Goal: Task Accomplishment & Management: Complete application form

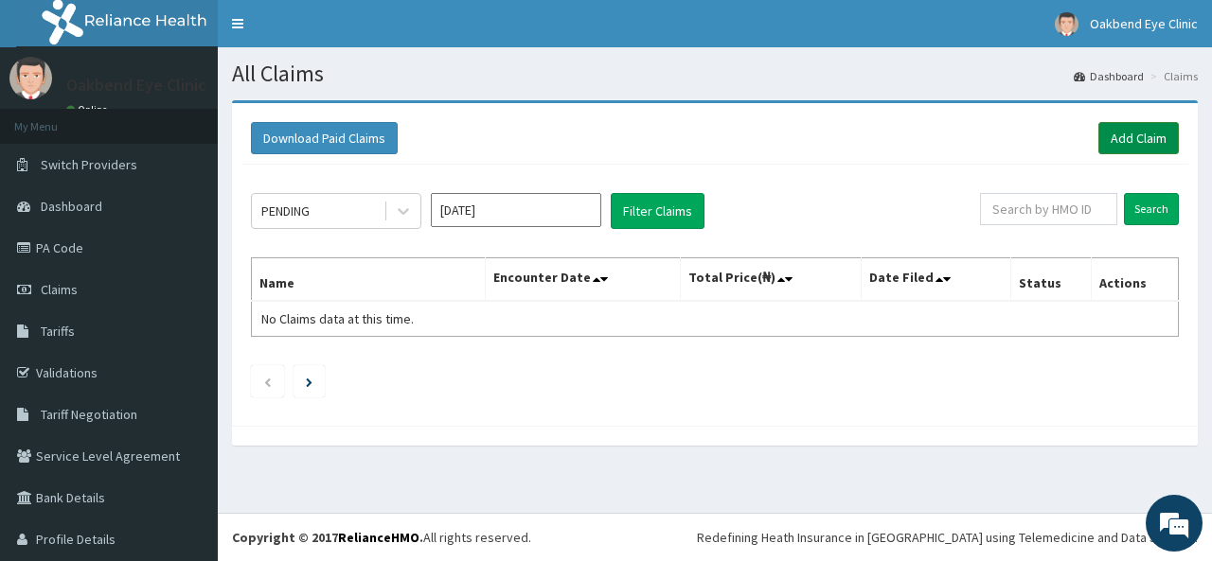
click at [1135, 149] on link "Add Claim" at bounding box center [1138, 138] width 80 height 32
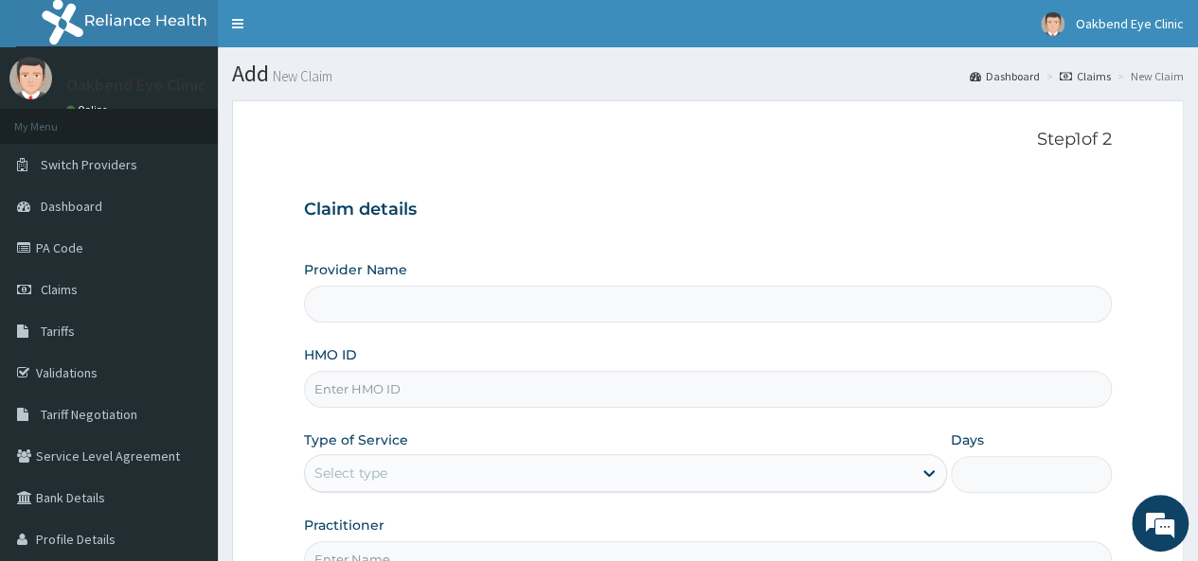
type input "Oakbend Eye clinic"
click at [525, 382] on input "HMO ID" at bounding box center [708, 389] width 808 height 37
type input "KSB/10712/A"
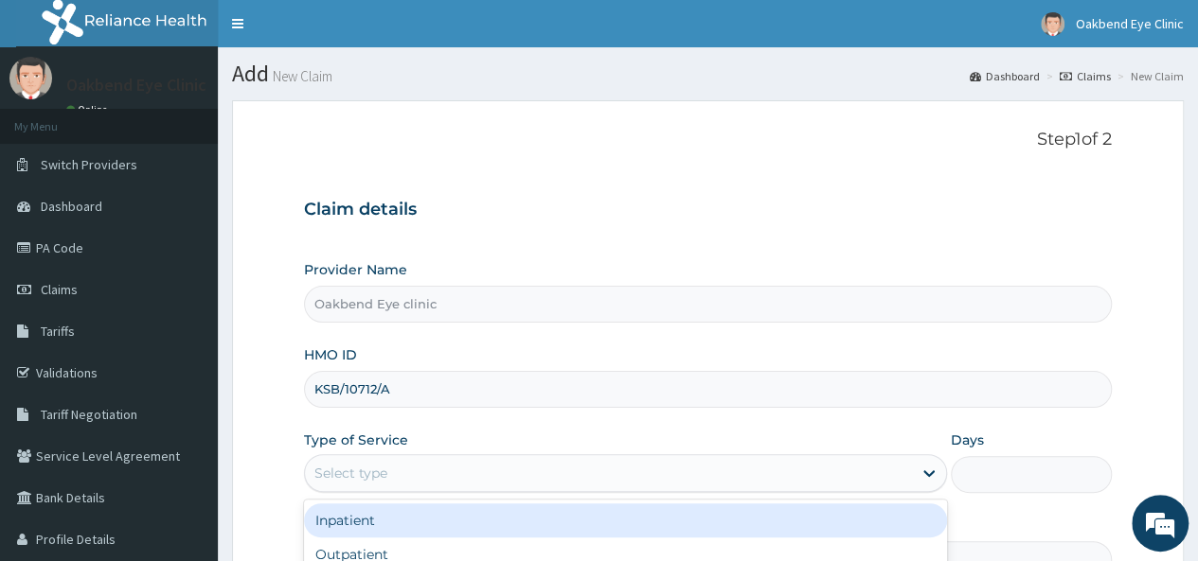
click at [502, 479] on div "Select type" at bounding box center [608, 473] width 607 height 30
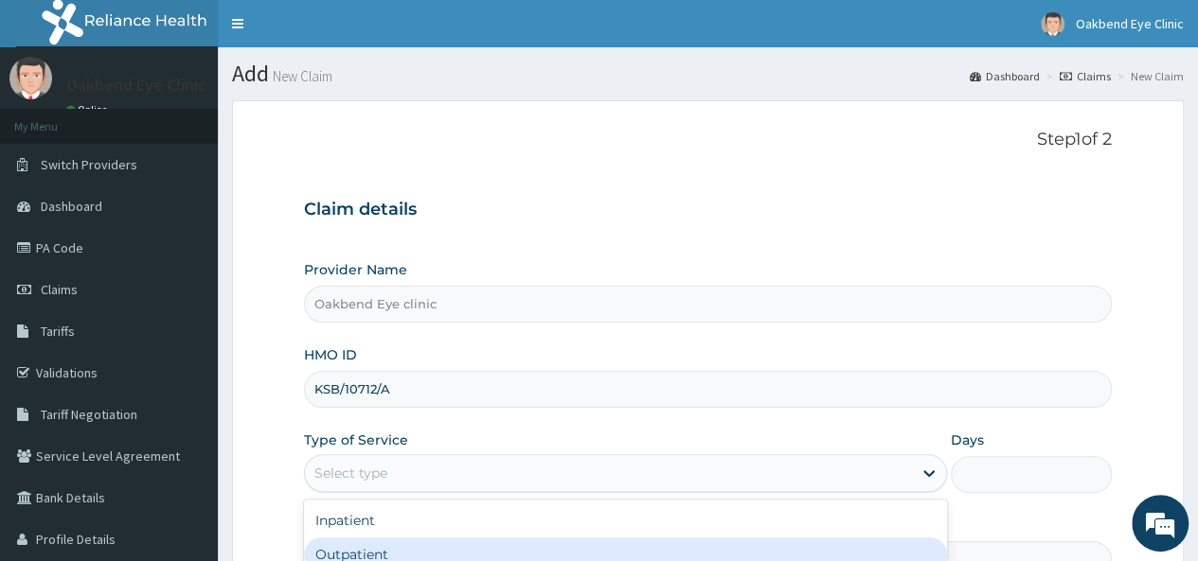
click at [484, 543] on div "Outpatient" at bounding box center [625, 555] width 643 height 34
type input "1"
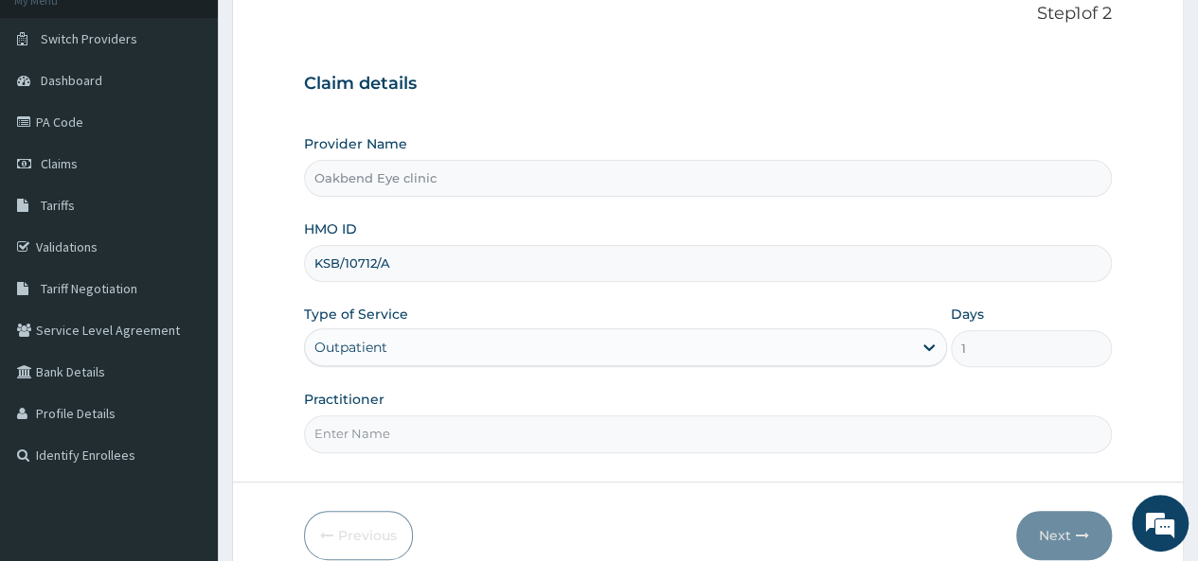
scroll to position [189, 0]
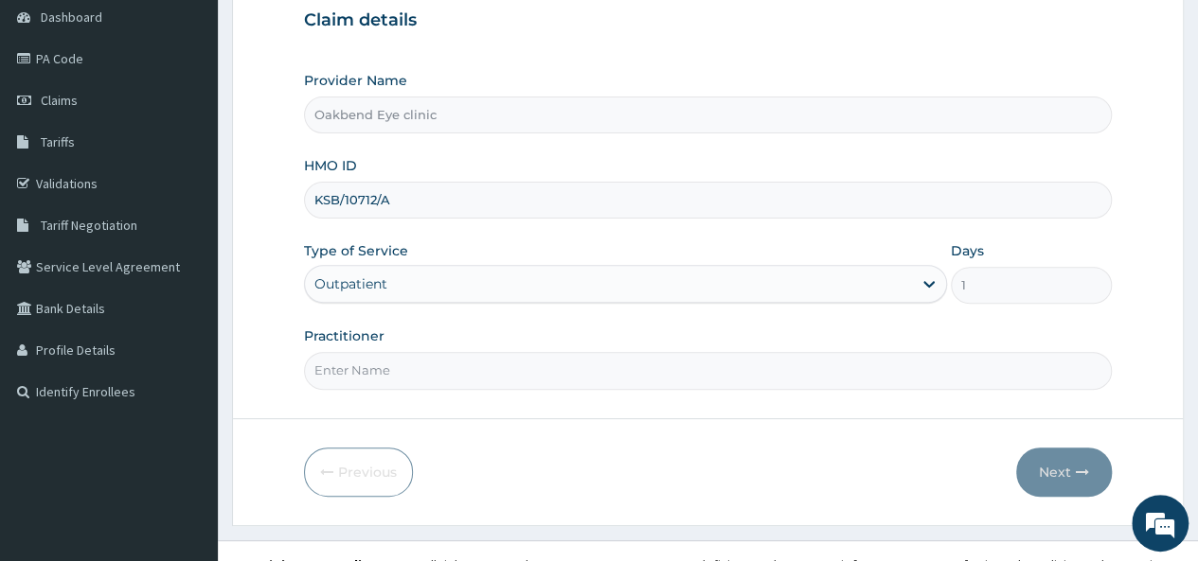
click at [711, 367] on input "Practitioner" at bounding box center [708, 370] width 808 height 37
type input "PESSU"
click at [1063, 465] on button "Next" at bounding box center [1064, 472] width 96 height 49
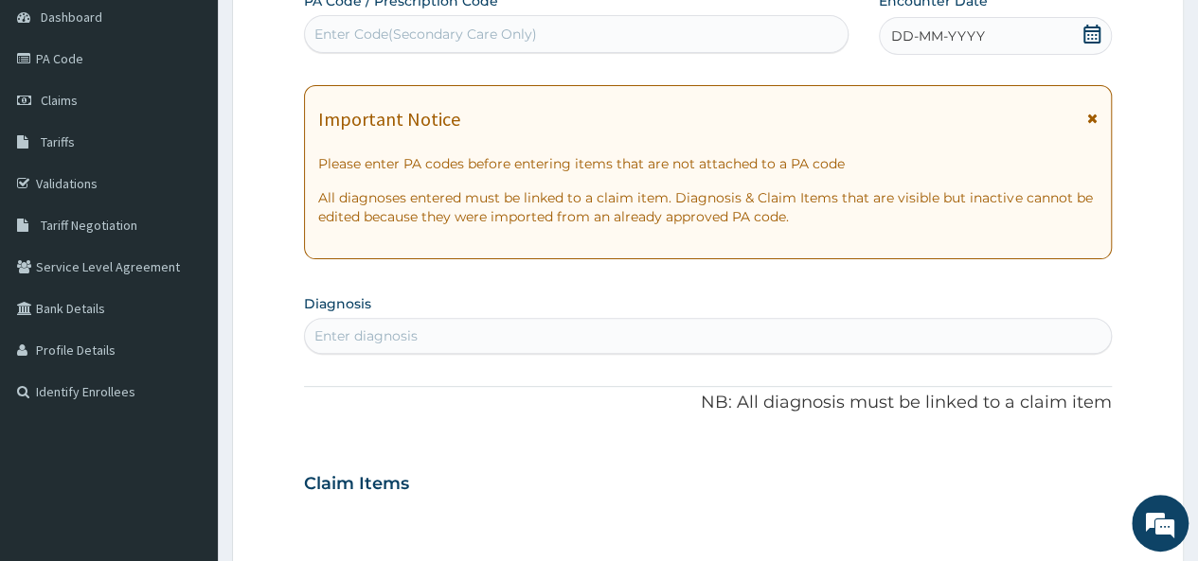
scroll to position [0, 0]
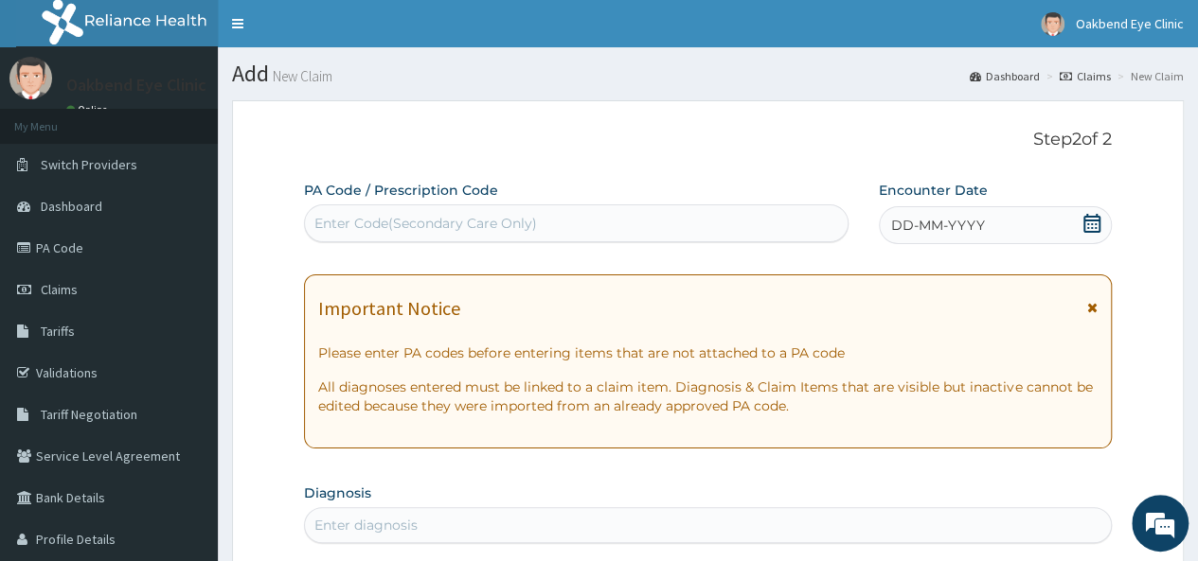
click at [631, 228] on div "Enter Code(Secondary Care Only)" at bounding box center [576, 223] width 542 height 30
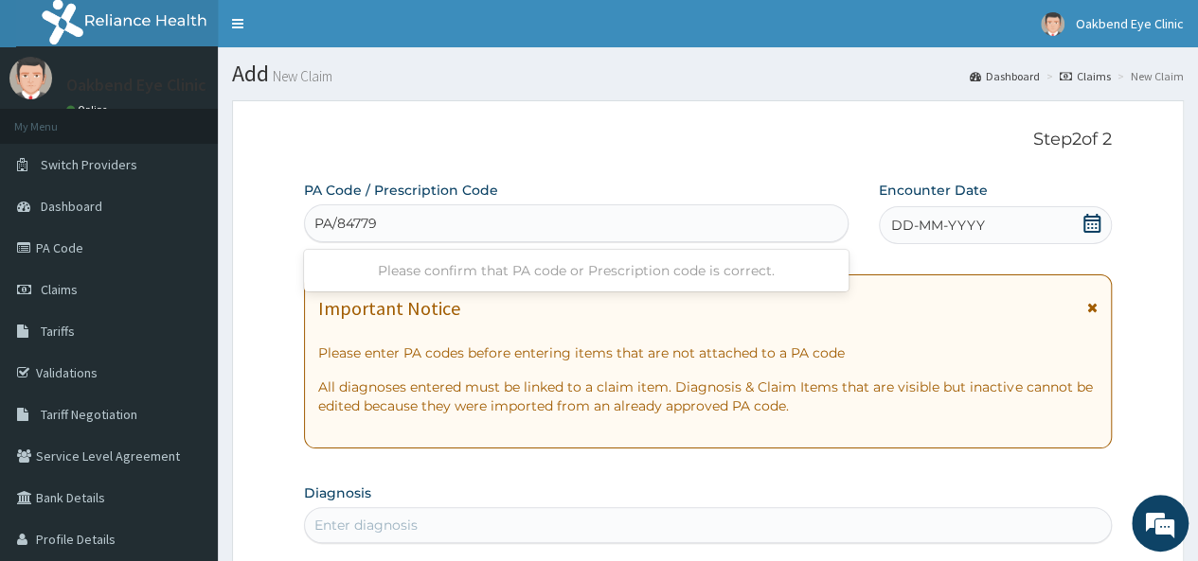
type input "PA/847793"
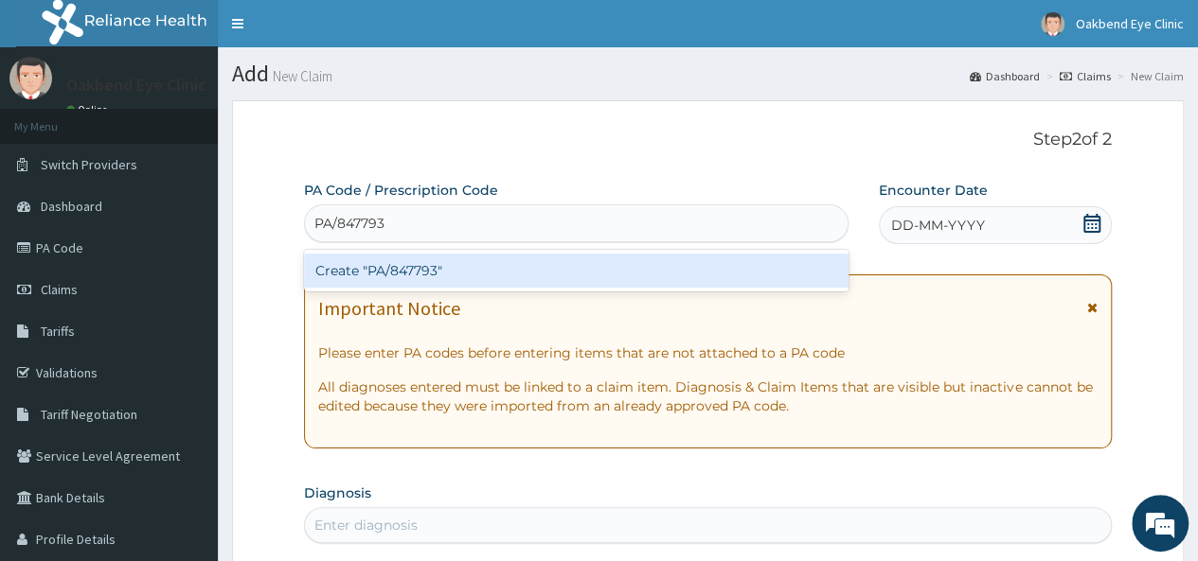
click at [633, 270] on div "Create "PA/847793"" at bounding box center [576, 271] width 544 height 34
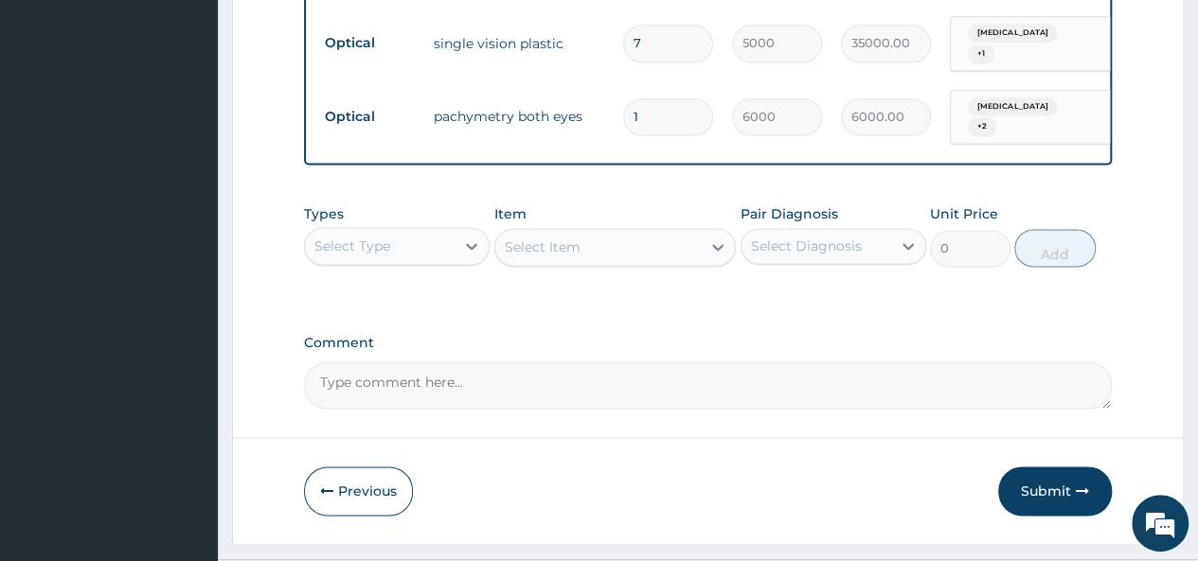
scroll to position [1250, 0]
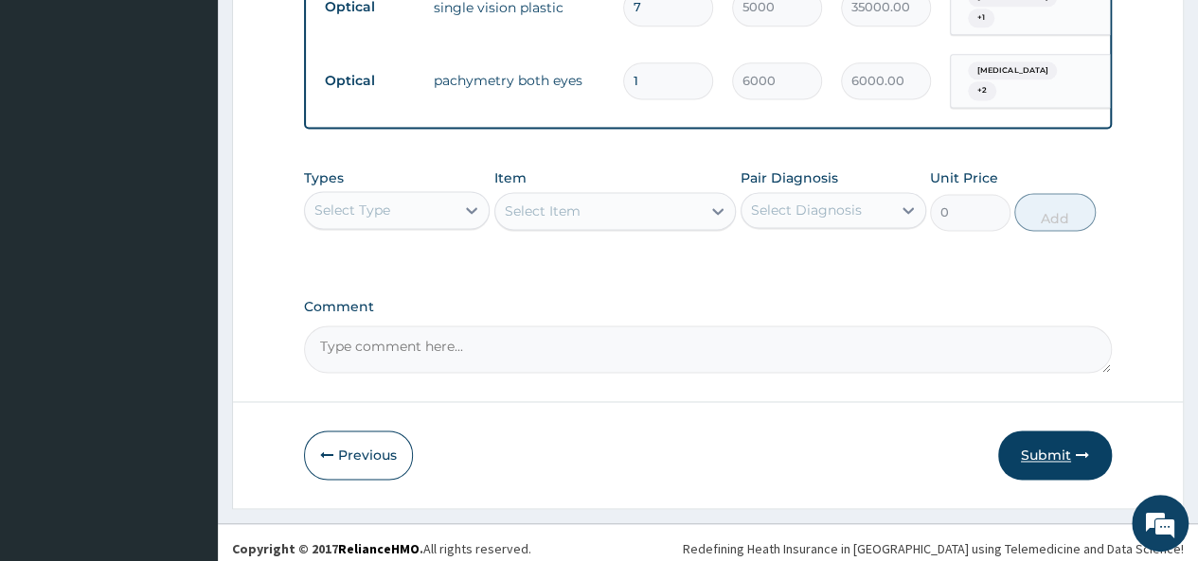
click at [1042, 448] on button "Submit" at bounding box center [1055, 455] width 114 height 49
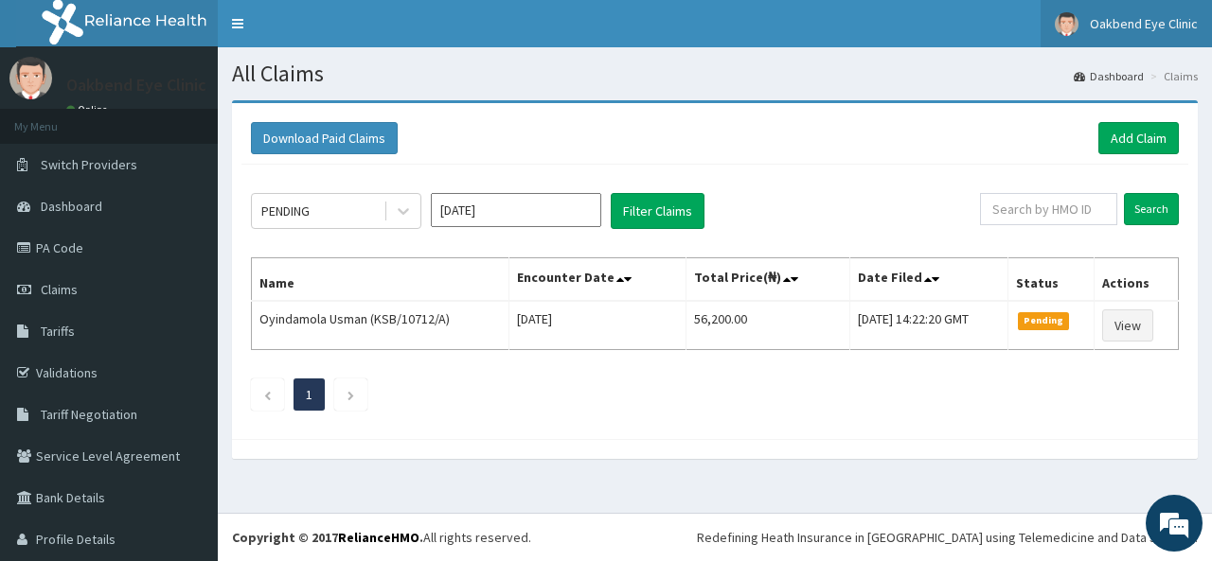
click at [1098, 29] on span "Oakbend Eye Clinic" at bounding box center [1144, 23] width 108 height 17
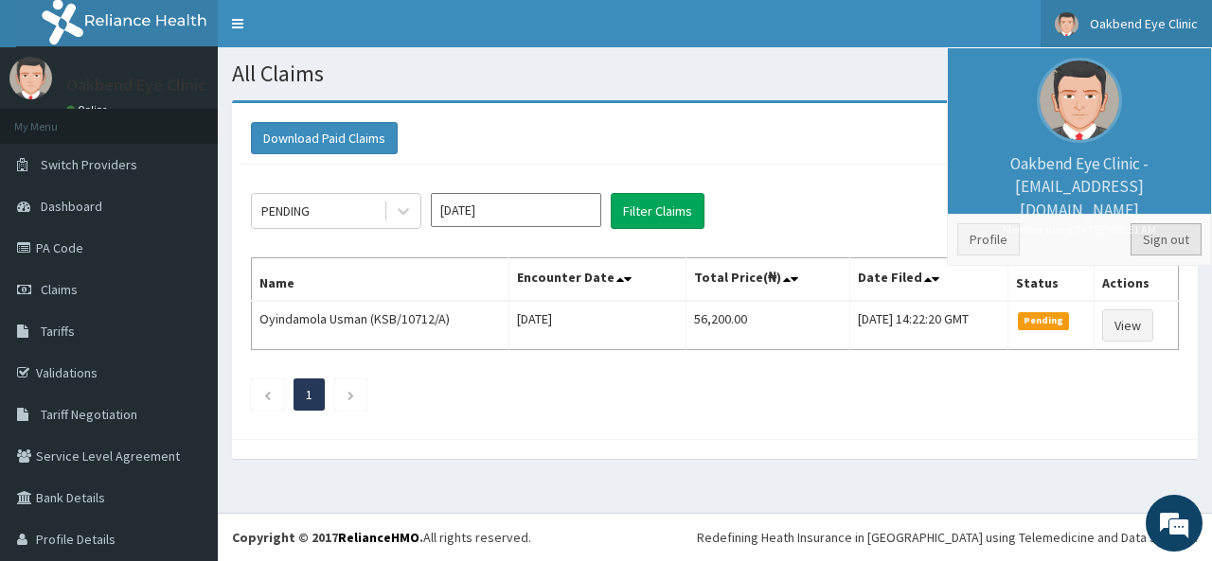
click at [1155, 244] on link "Sign out" at bounding box center [1166, 239] width 71 height 32
